Goal: Find specific page/section: Find specific page/section

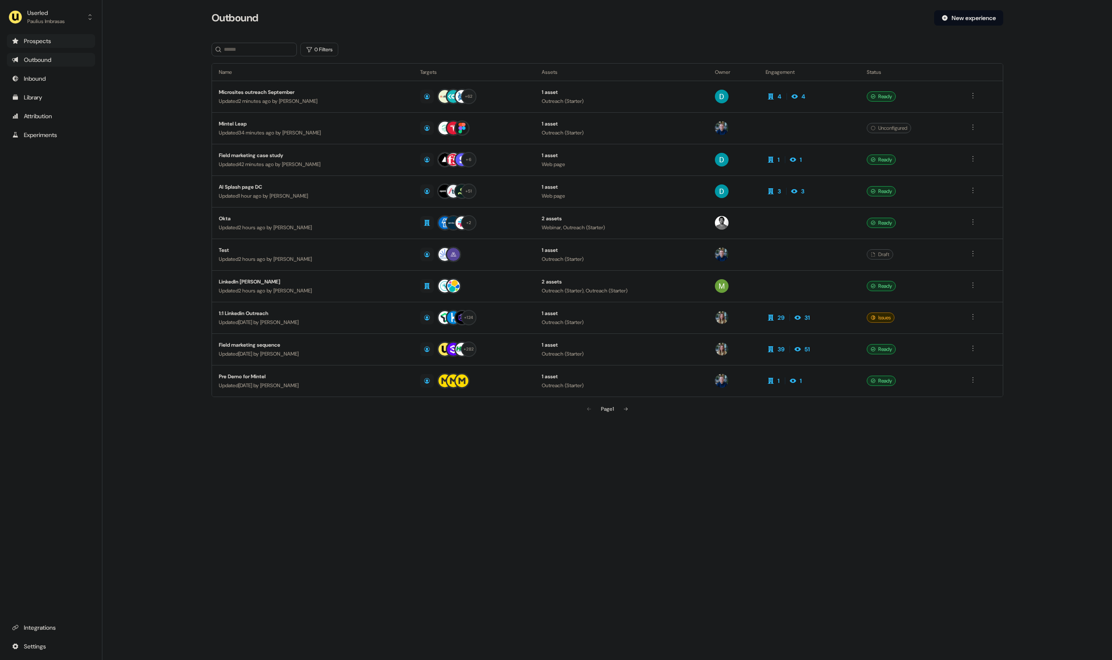
click at [53, 40] on div "Prospects" at bounding box center [51, 41] width 78 height 9
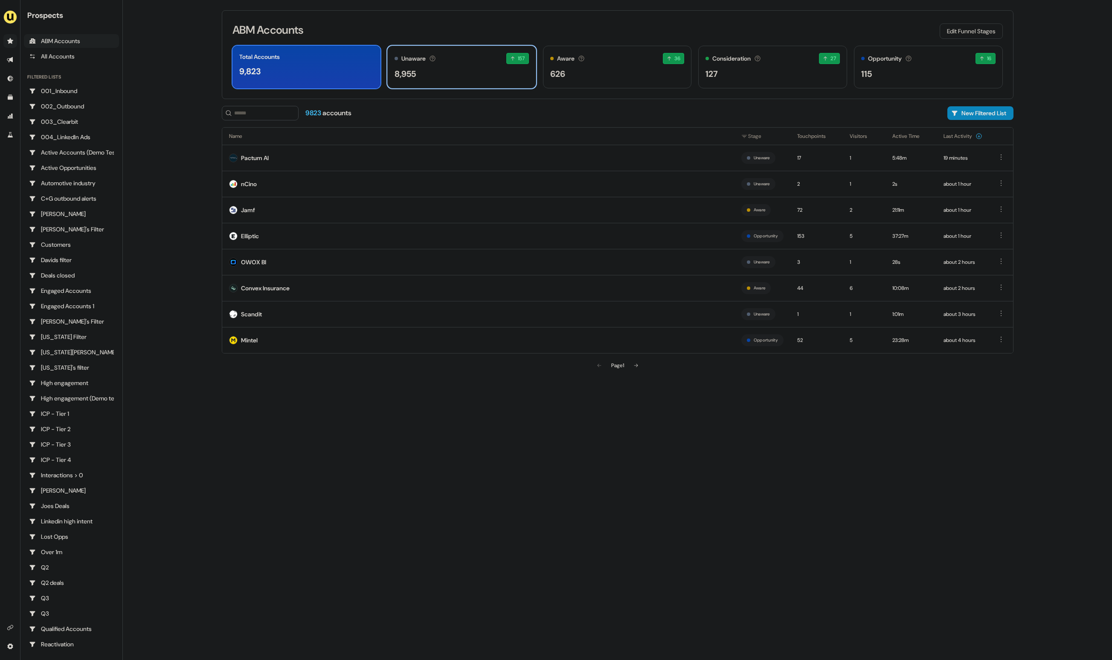
click at [490, 63] on div "Unaware The default stage all accounts start in. 157 157 accounts entered the U…" at bounding box center [462, 58] width 134 height 11
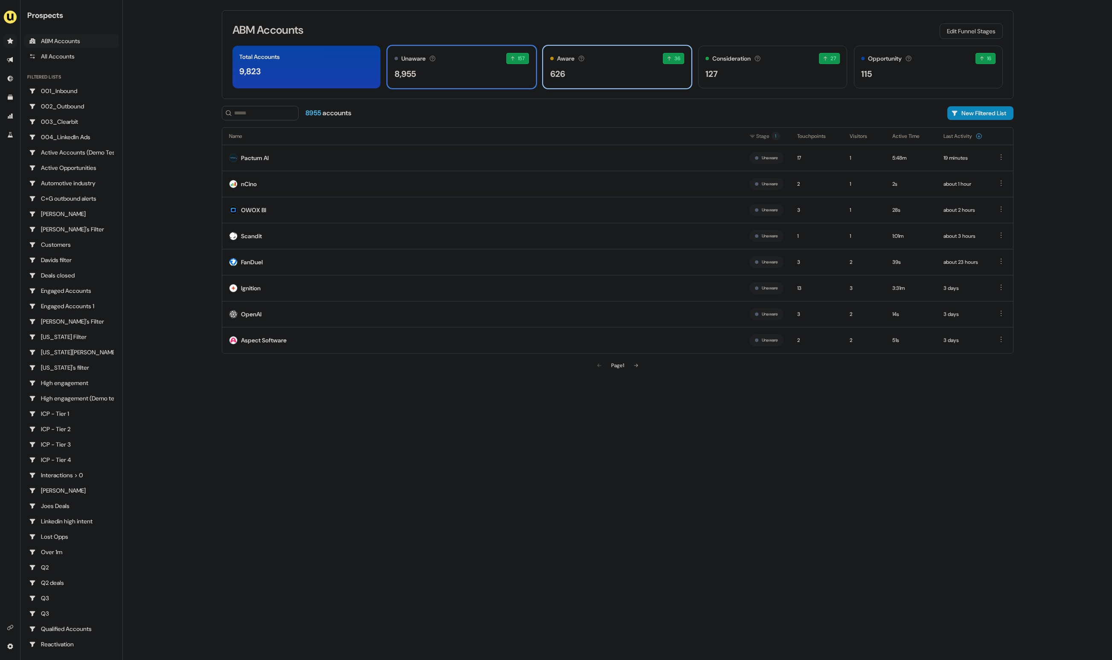
click at [605, 73] on div "626" at bounding box center [617, 73] width 134 height 13
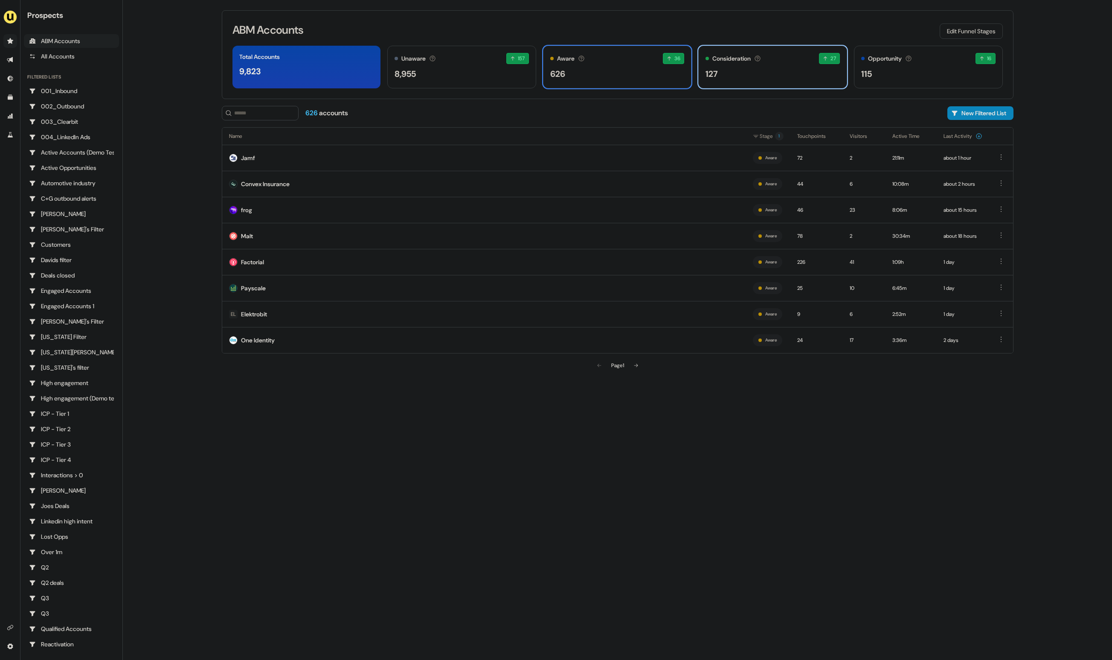
click at [744, 74] on div "127" at bounding box center [773, 73] width 134 height 13
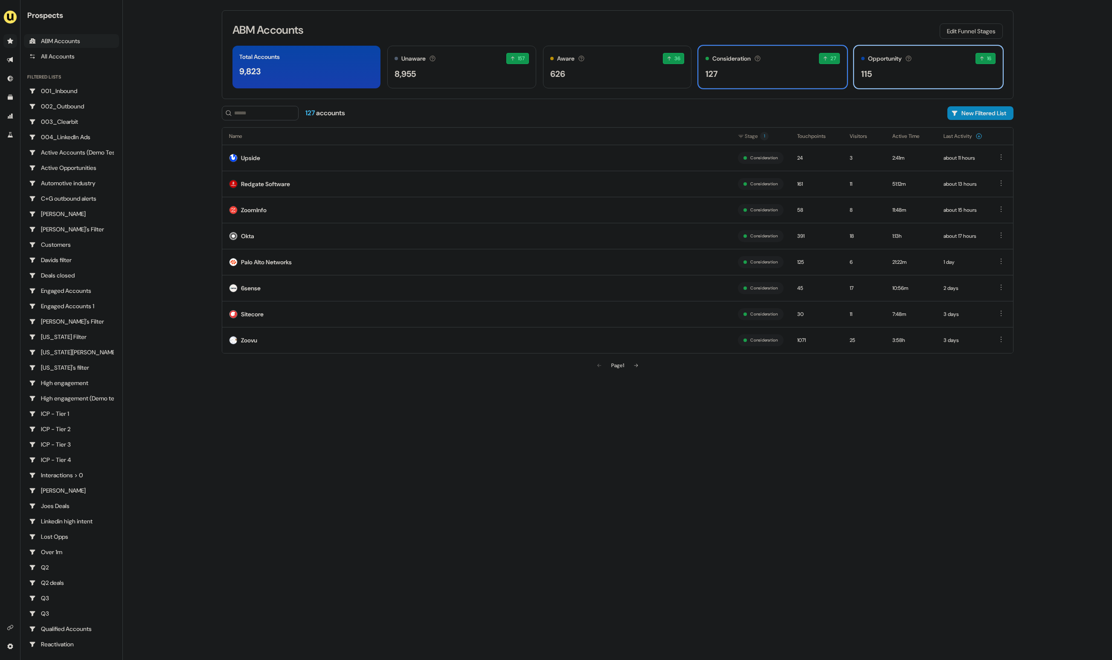
click at [904, 77] on div "115" at bounding box center [929, 73] width 134 height 13
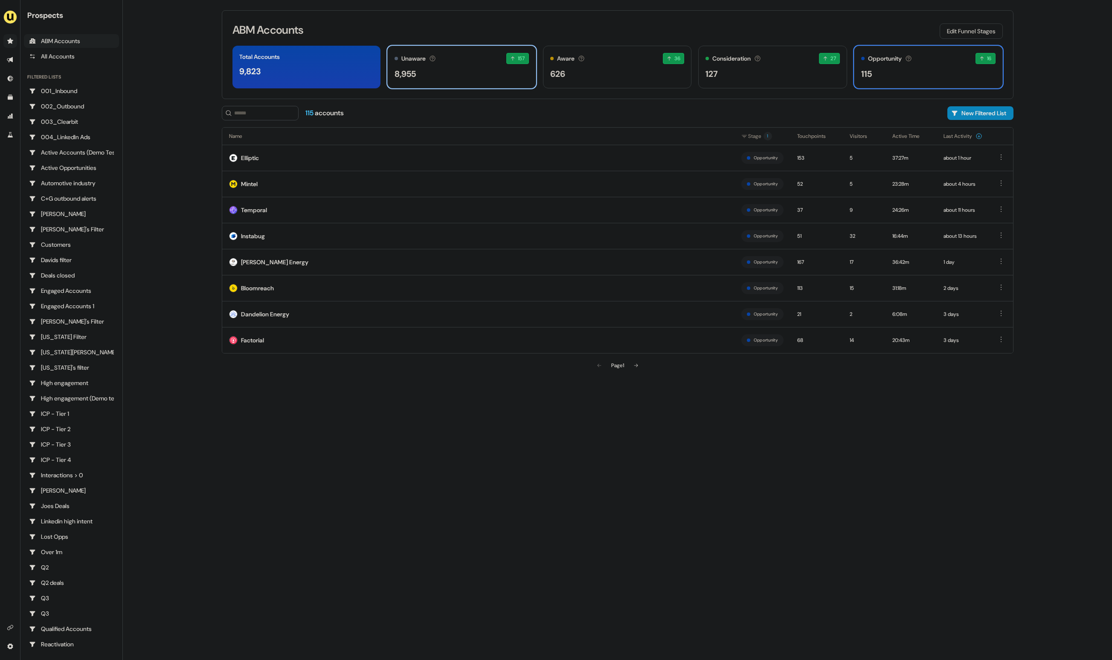
click at [456, 68] on div "8,955" at bounding box center [462, 73] width 134 height 13
